Goal: Transaction & Acquisition: Purchase product/service

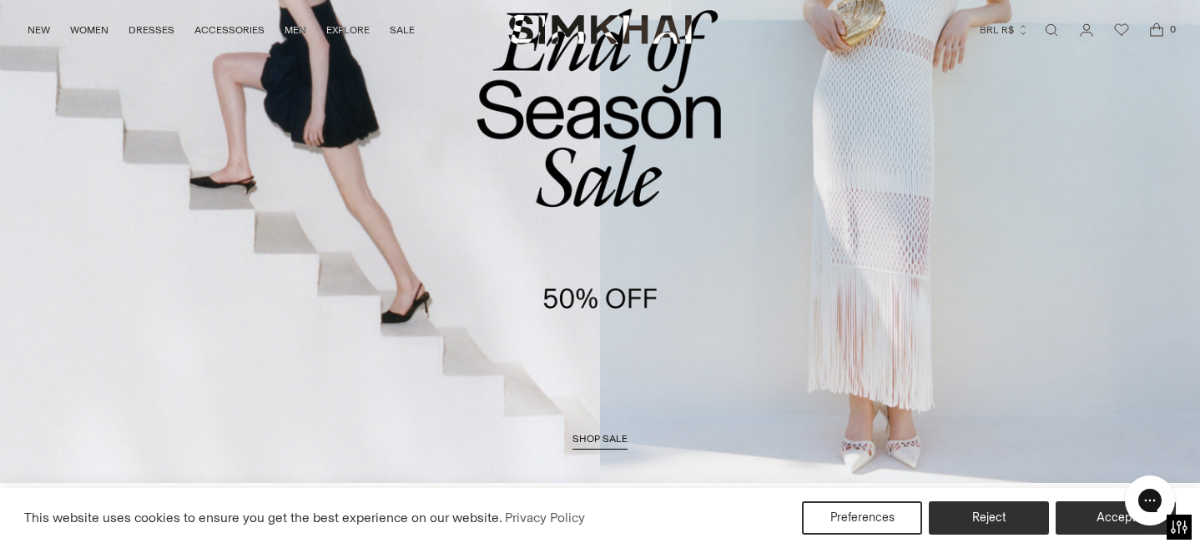
scroll to position [160, 0]
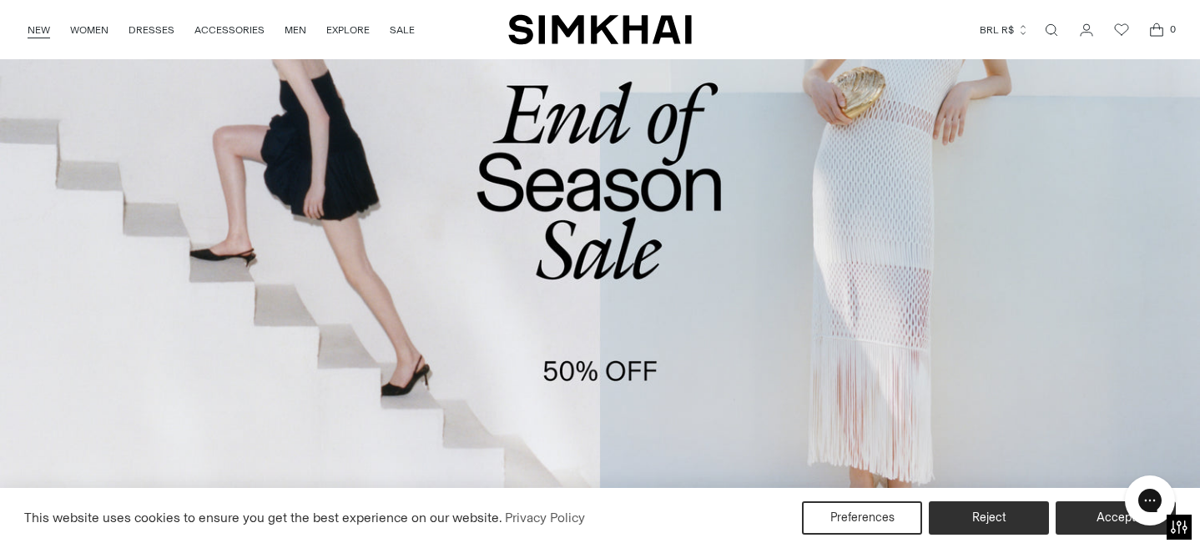
click at [38, 29] on link "NEW" at bounding box center [39, 30] width 23 height 37
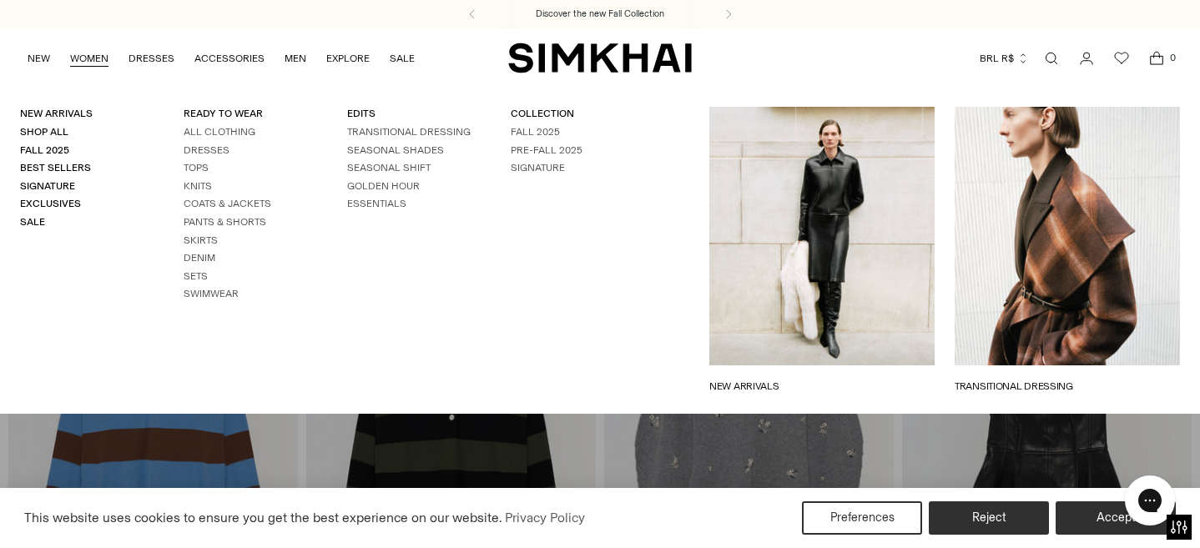
click at [83, 56] on link "WOMEN" at bounding box center [89, 58] width 38 height 37
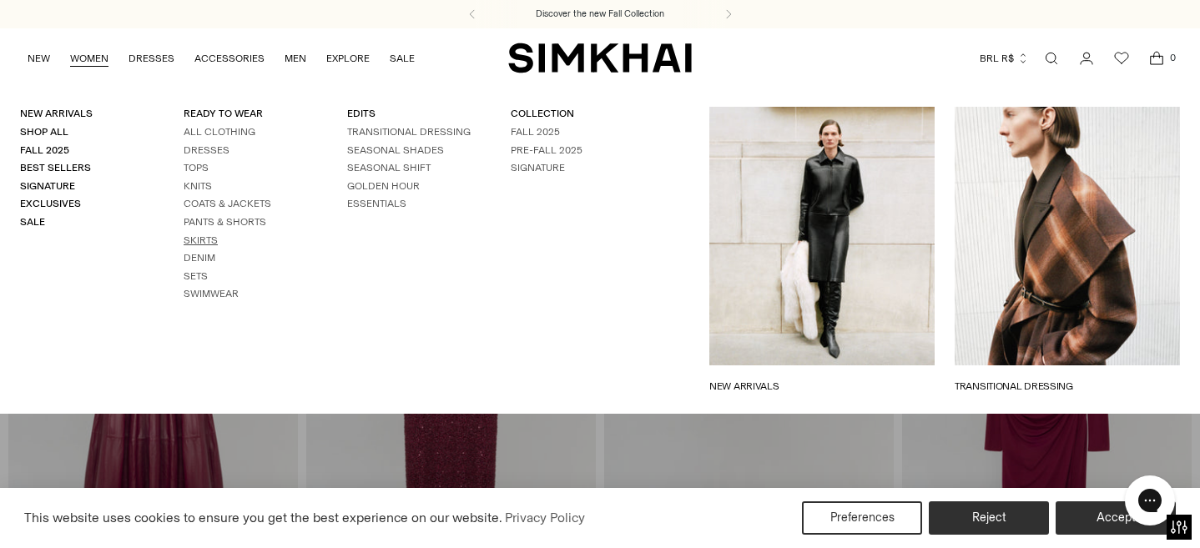
click at [195, 234] on link "Skirts" at bounding box center [201, 240] width 34 height 12
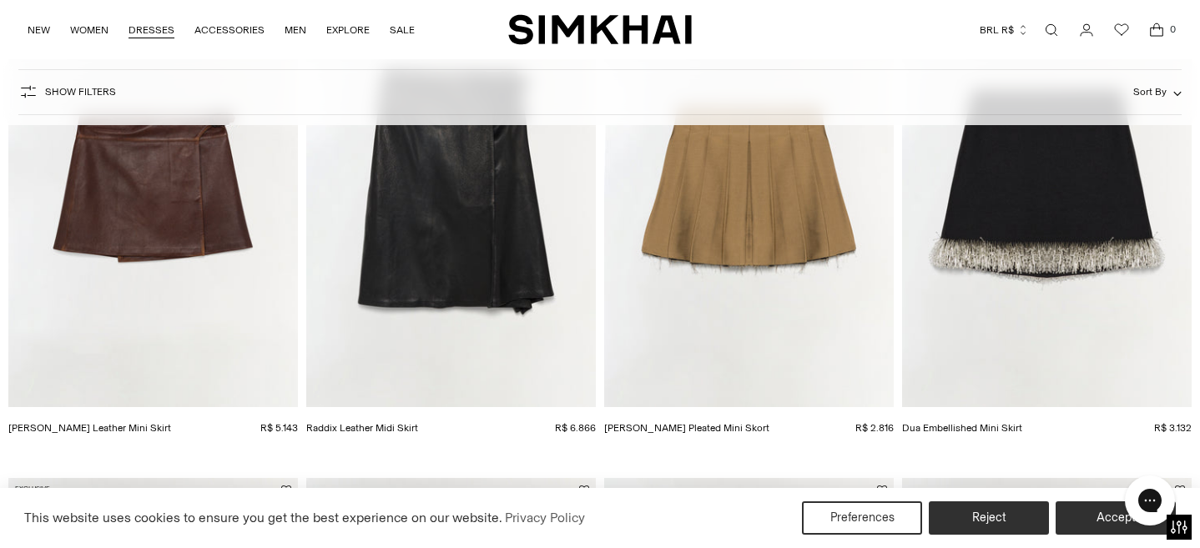
scroll to position [250, 0]
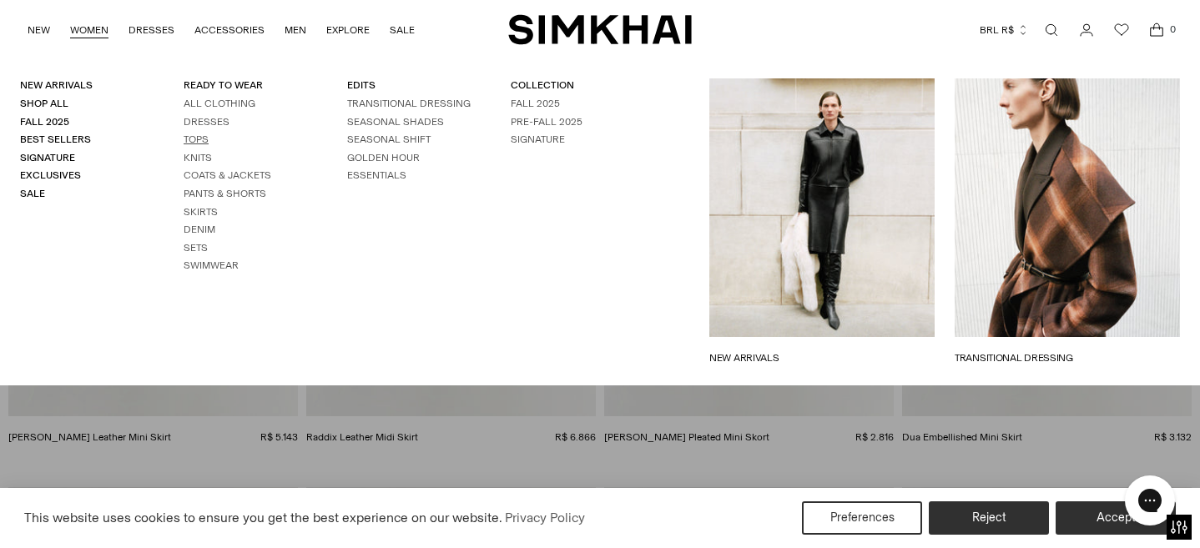
click at [198, 138] on link "Tops" at bounding box center [196, 140] width 25 height 12
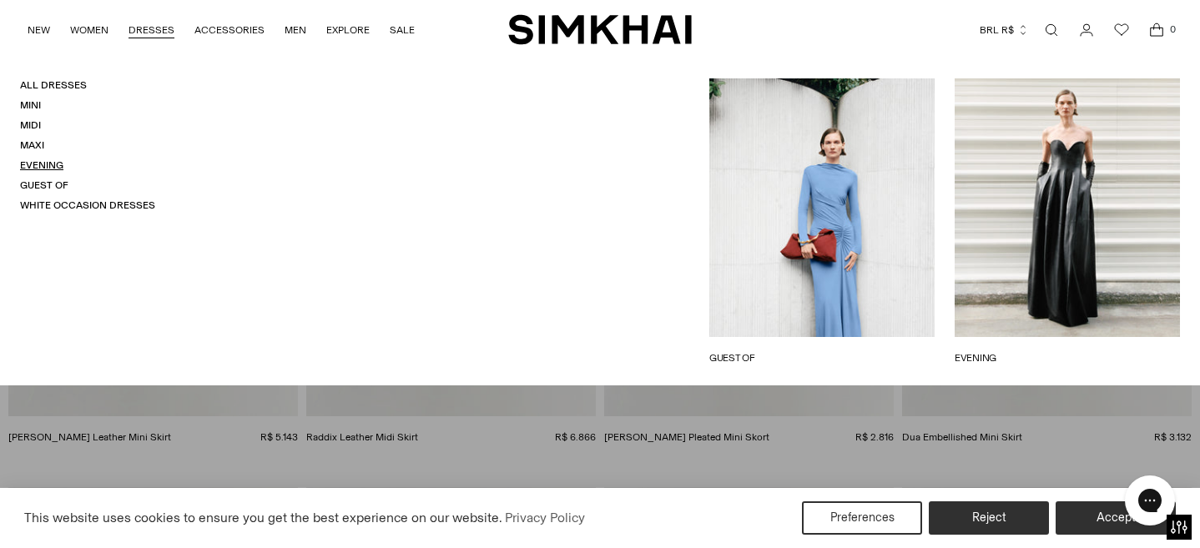
click at [56, 166] on link "Evening" at bounding box center [41, 165] width 43 height 12
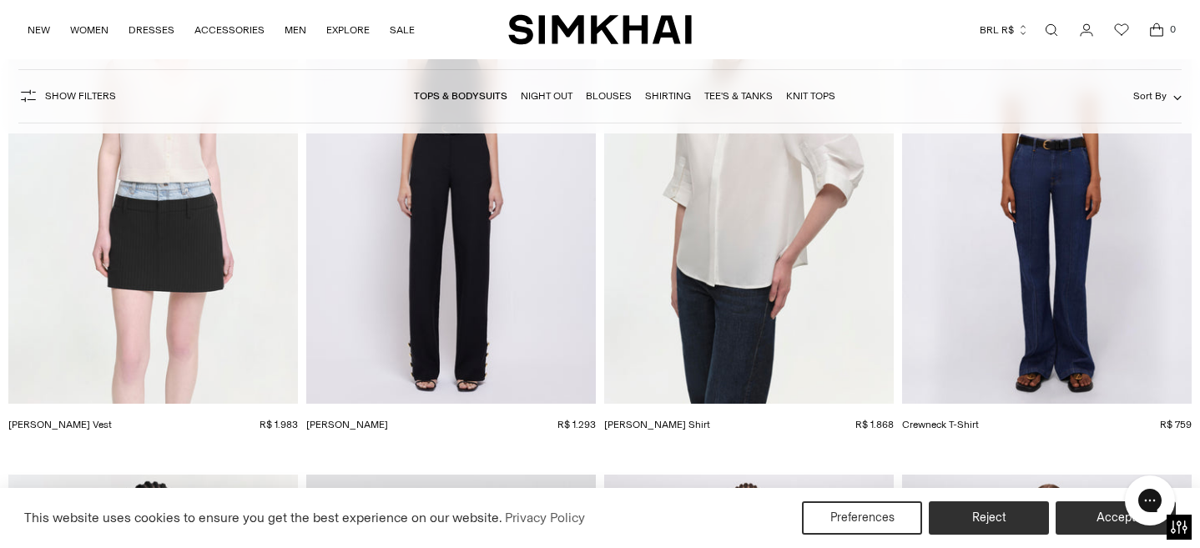
scroll to position [12955, 0]
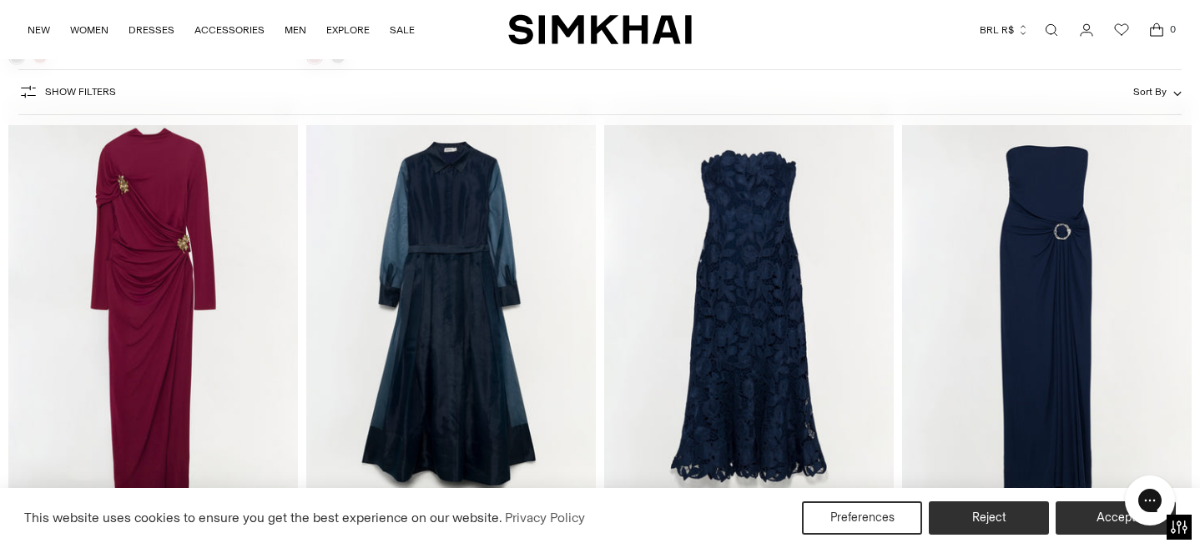
scroll to position [635, 0]
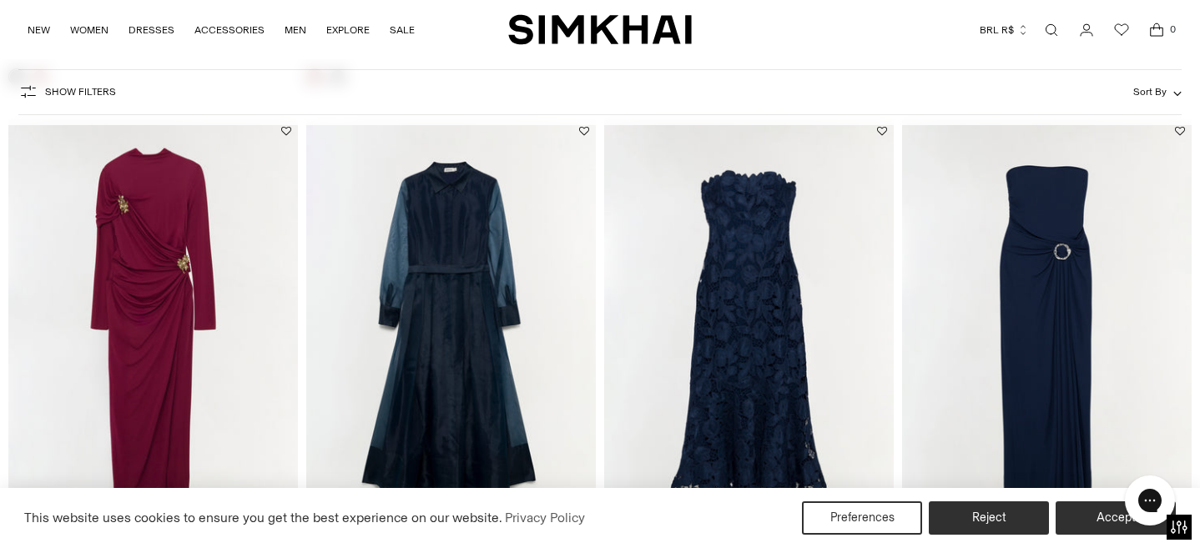
click at [0, 0] on img "Montgomery Dress" at bounding box center [0, 0] width 0 height 0
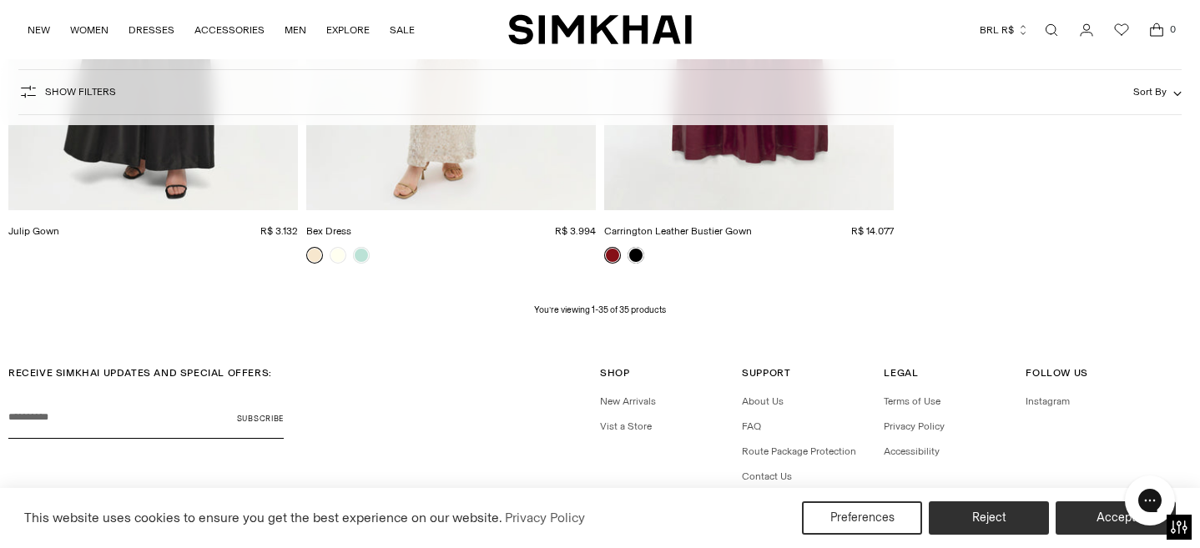
scroll to position [4647, 0]
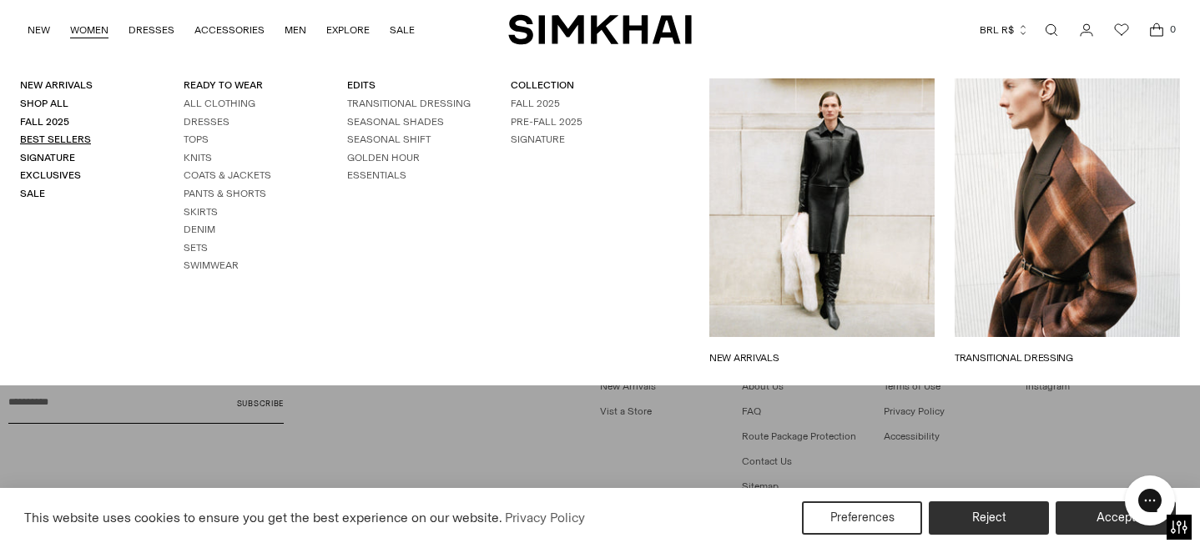
click at [60, 139] on link "Best Sellers" at bounding box center [55, 140] width 71 height 12
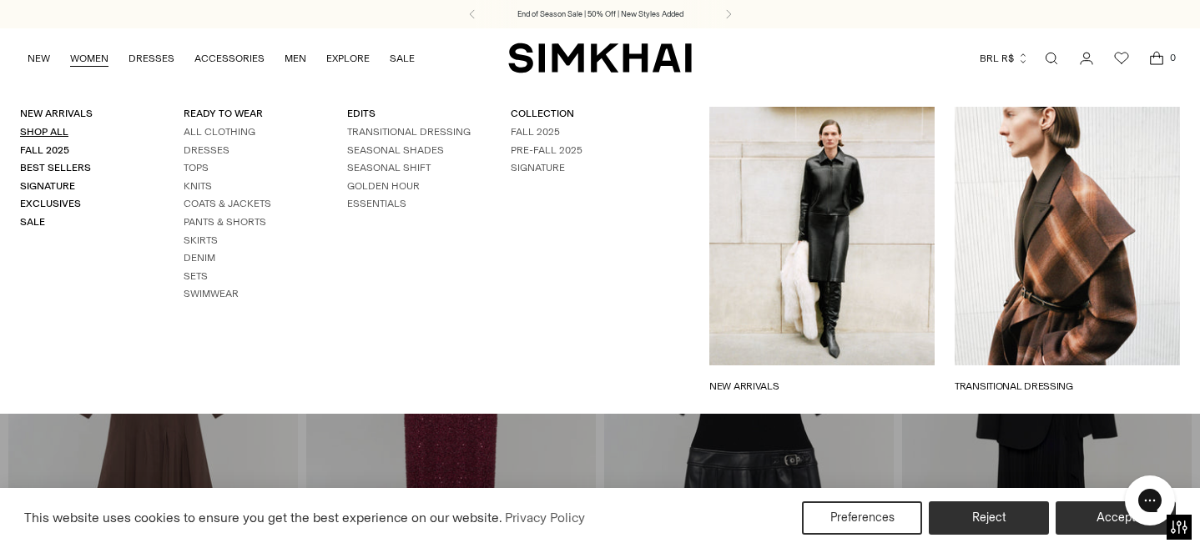
click at [56, 131] on link "Shop All" at bounding box center [44, 132] width 48 height 12
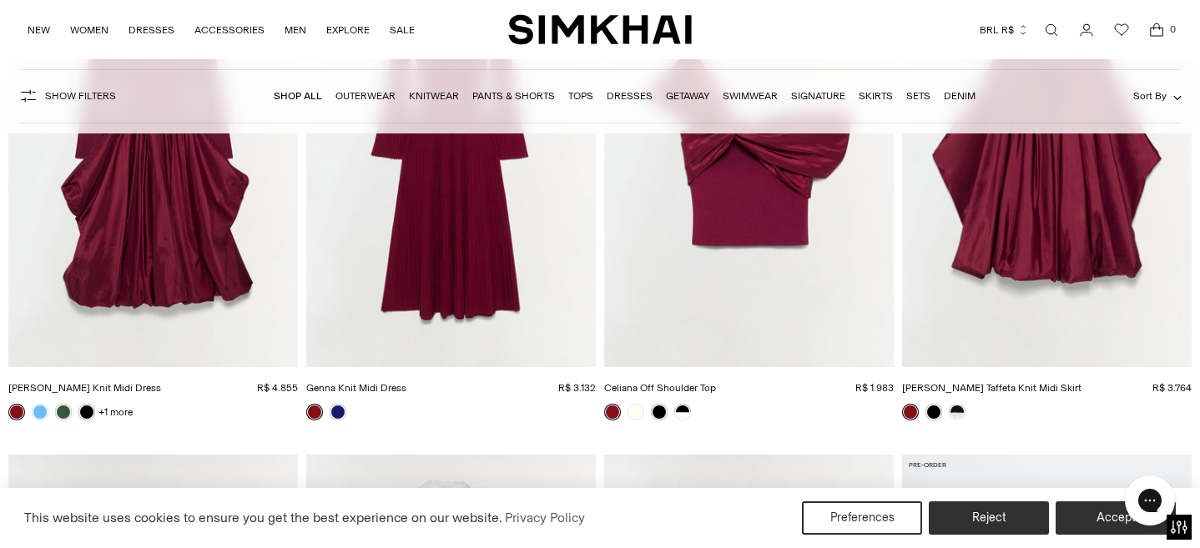
scroll to position [4491, 0]
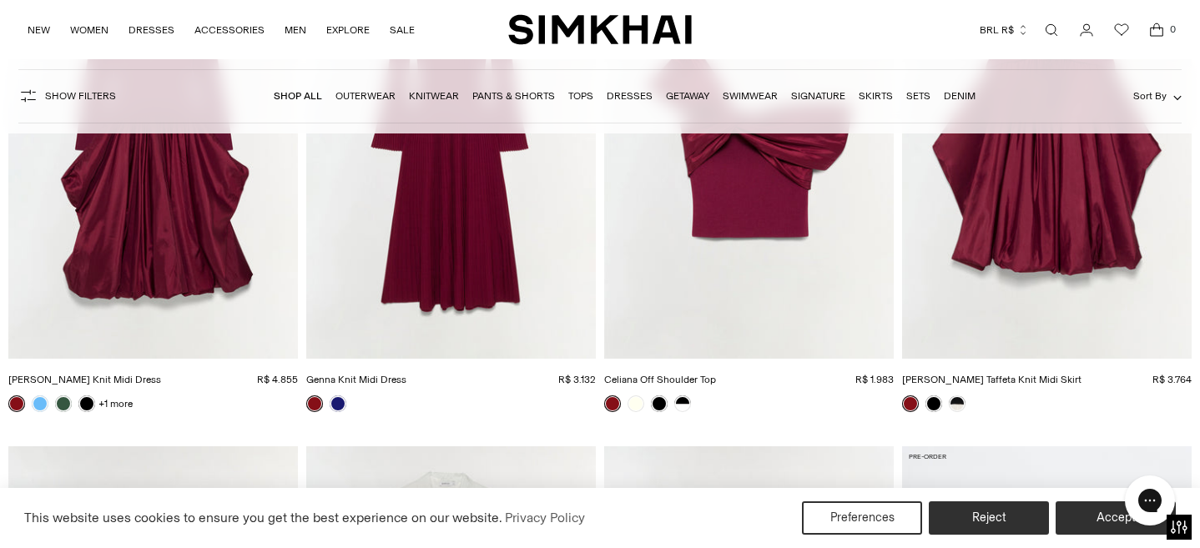
click at [0, 0] on img "Genna Knit Midi Dress" at bounding box center [0, 0] width 0 height 0
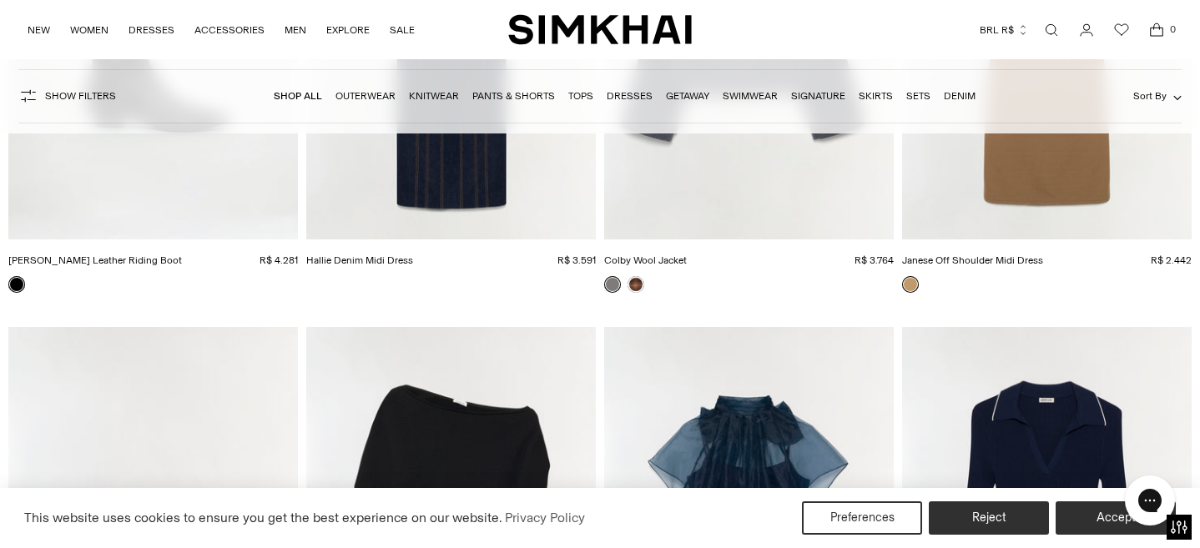
scroll to position [7580, 0]
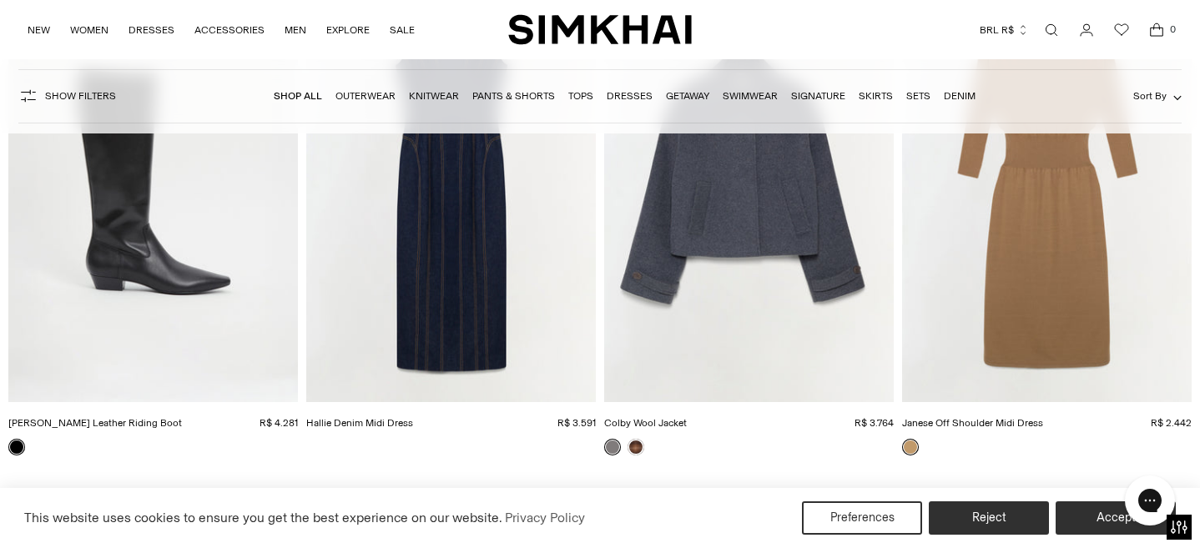
click at [0, 0] on img "Lowen Leather Riding Boot" at bounding box center [0, 0] width 0 height 0
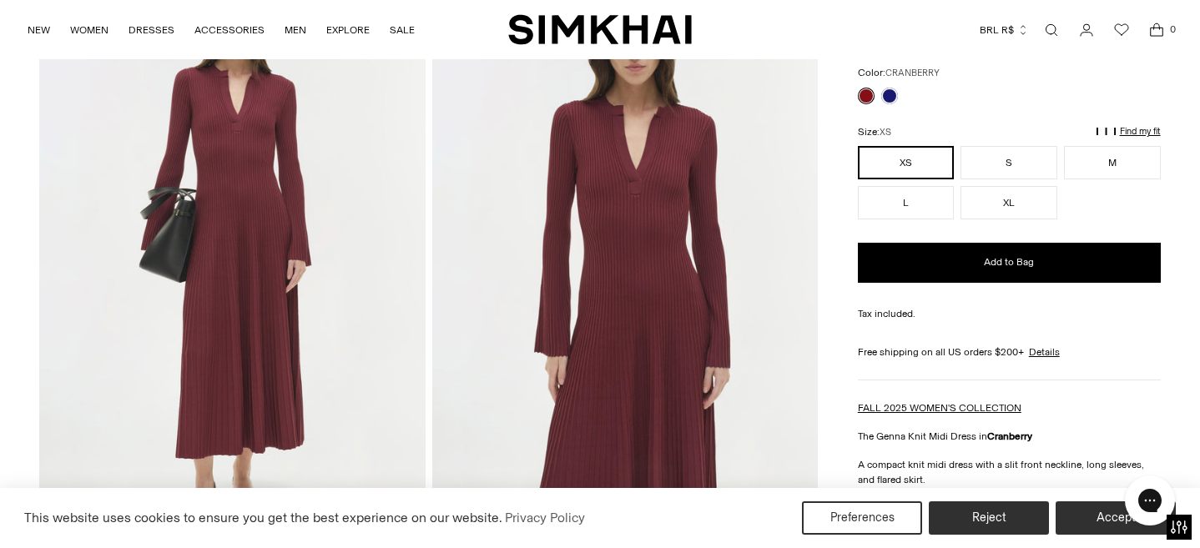
scroll to position [144, 0]
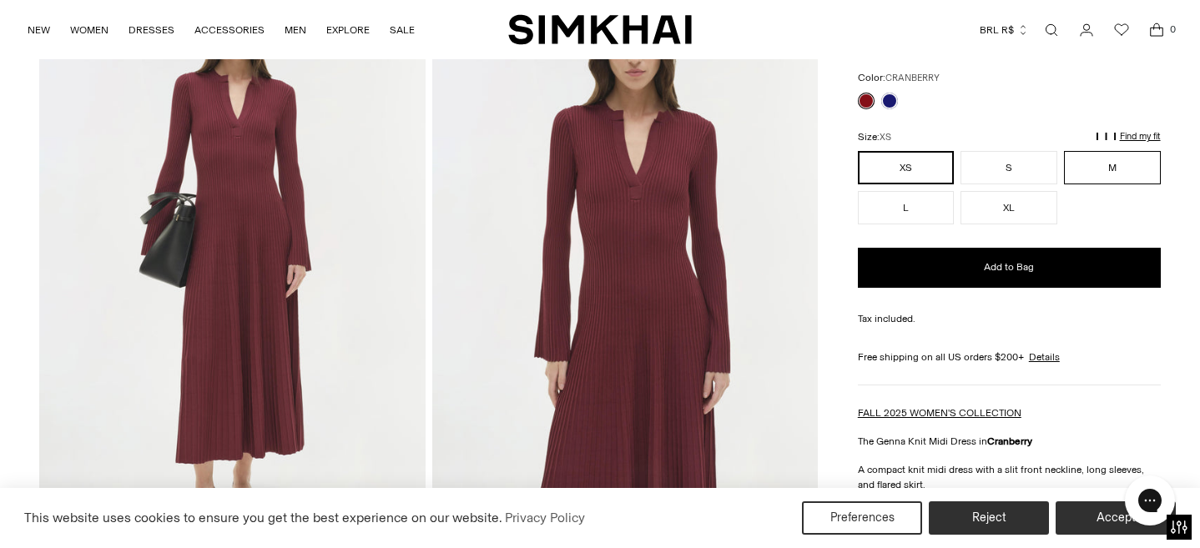
click at [1106, 162] on button "M" at bounding box center [1112, 167] width 97 height 33
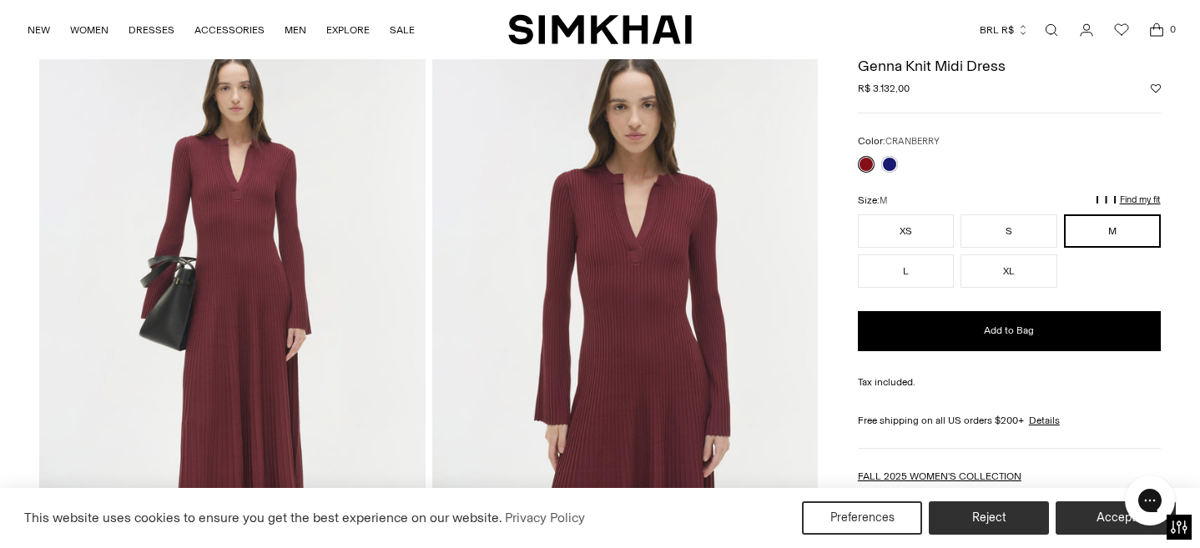
scroll to position [86, 0]
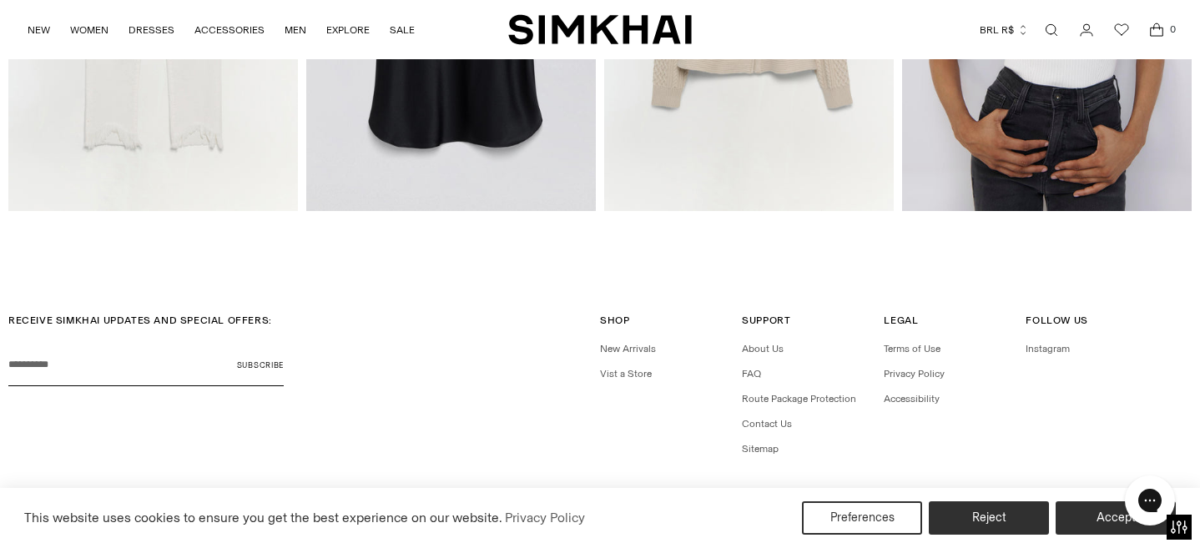
scroll to position [2194, 0]
